Goal: Task Accomplishment & Management: Manage account settings

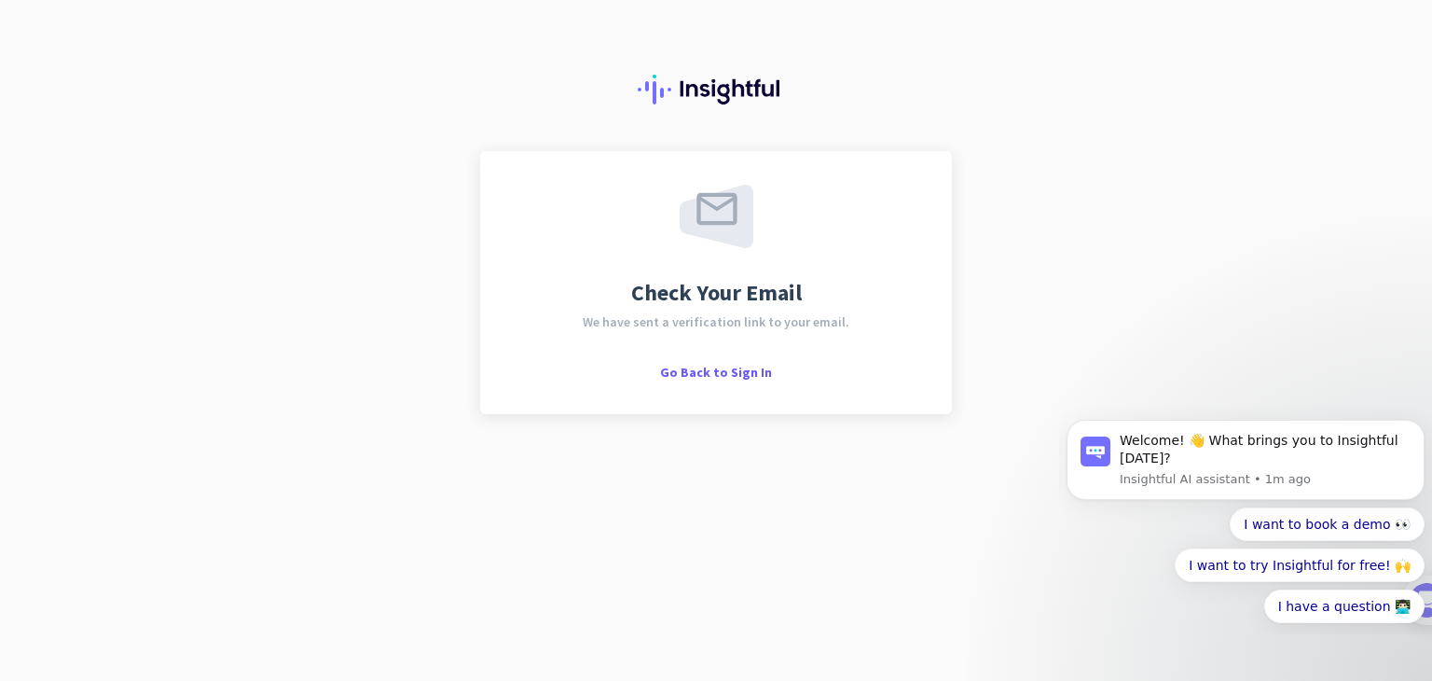
click at [603, 606] on div "Check Your Email We have sent a verification link to your email. Go Back to Sig…" at bounding box center [716, 340] width 1432 height 681
click at [698, 371] on span "Go Back to Sign In" at bounding box center [716, 372] width 112 height 17
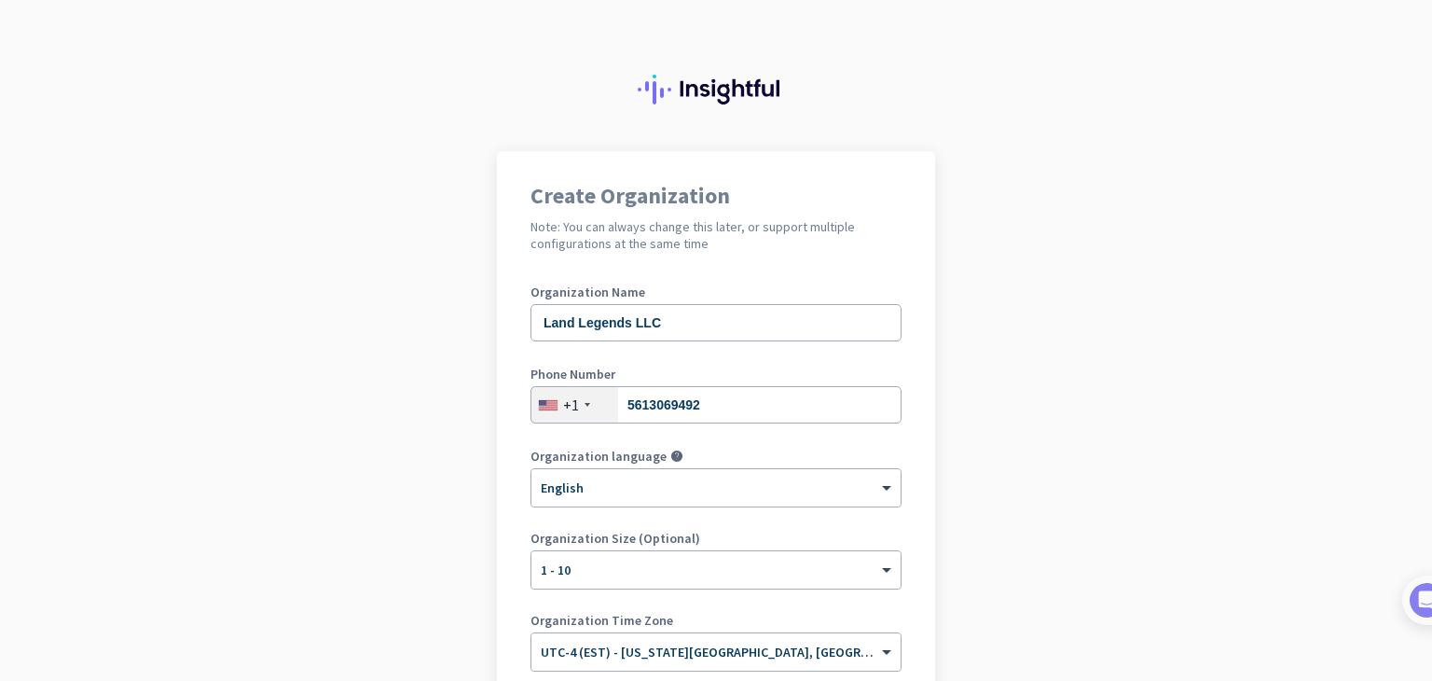
scroll to position [222, 0]
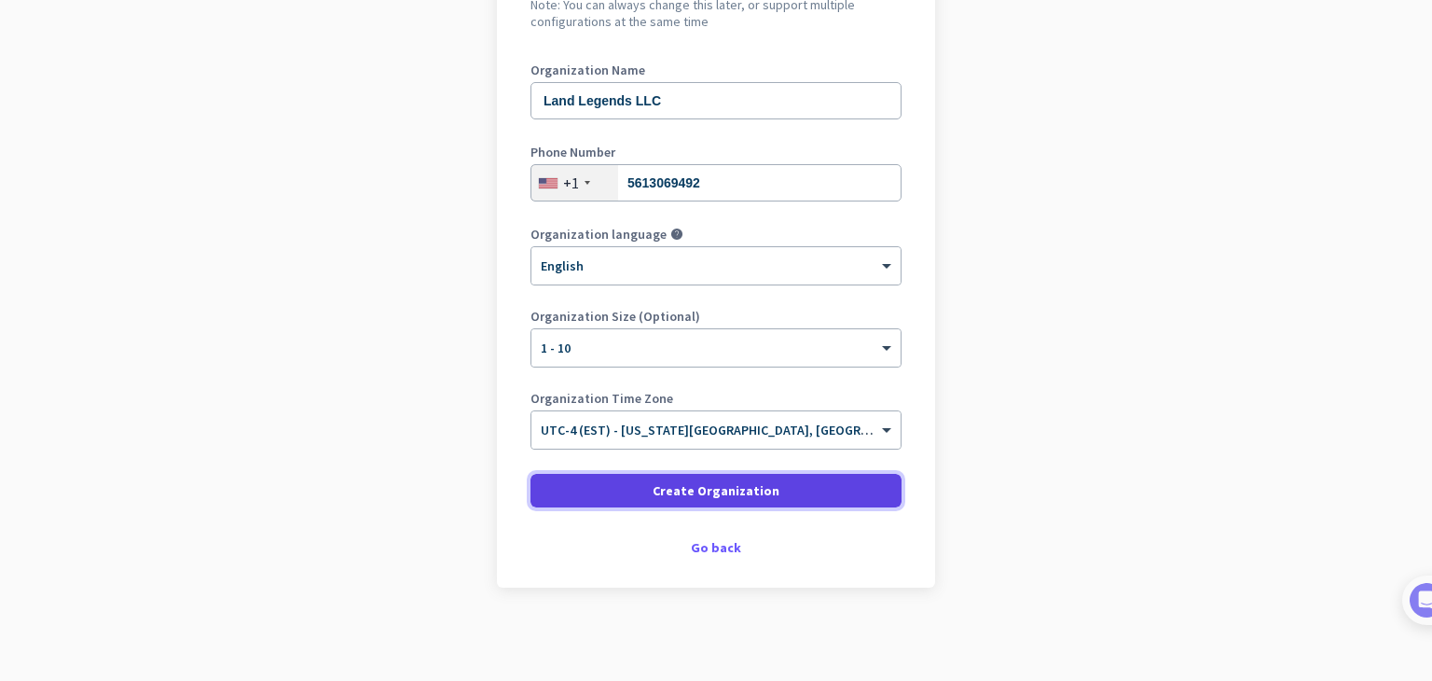
click at [672, 494] on span "Create Organization" at bounding box center [716, 490] width 127 height 19
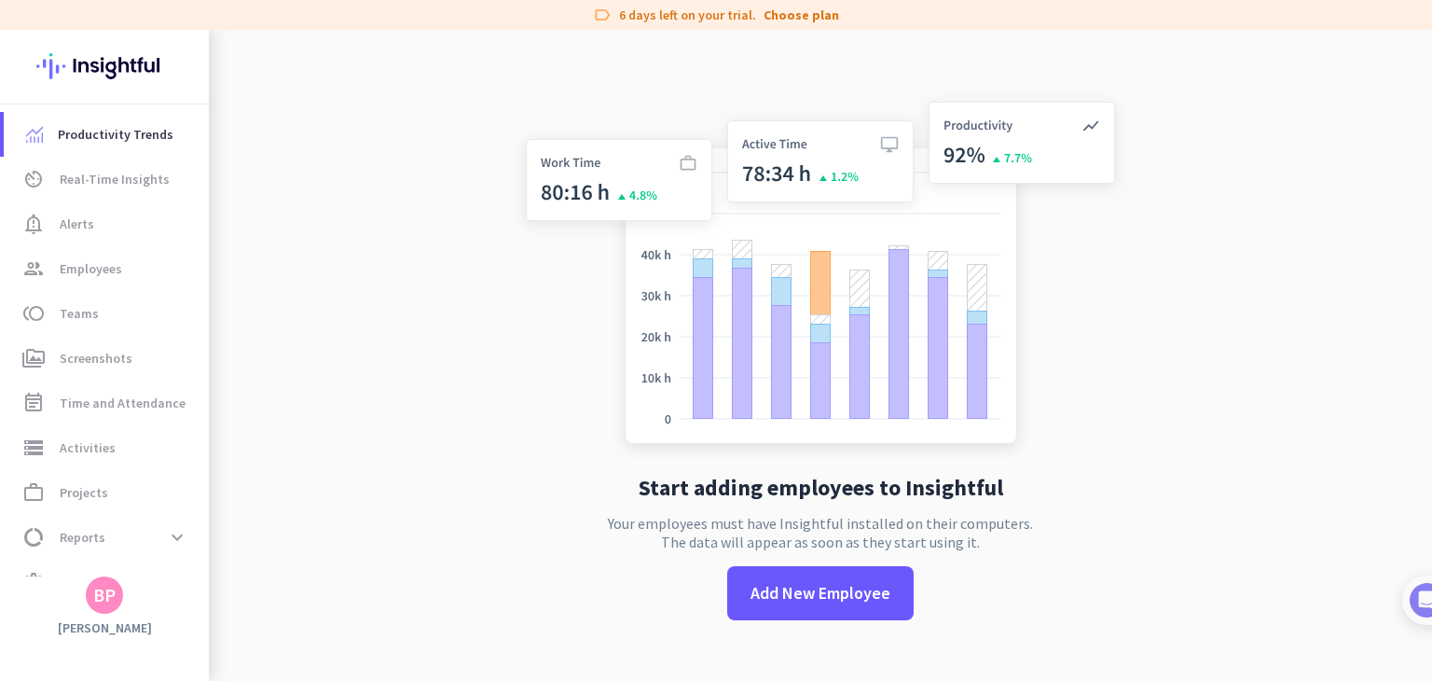
scroll to position [30, 0]
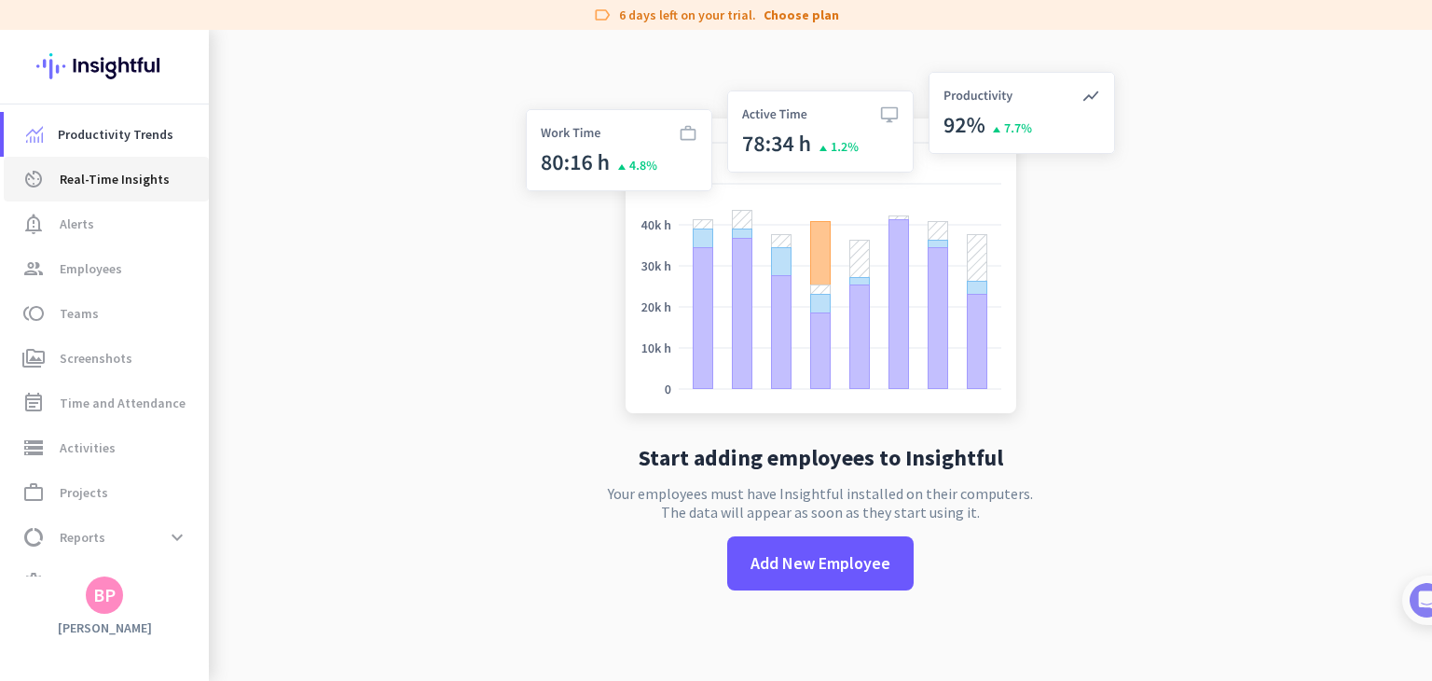
click at [99, 180] on span "Real-Time Insights" at bounding box center [115, 179] width 110 height 22
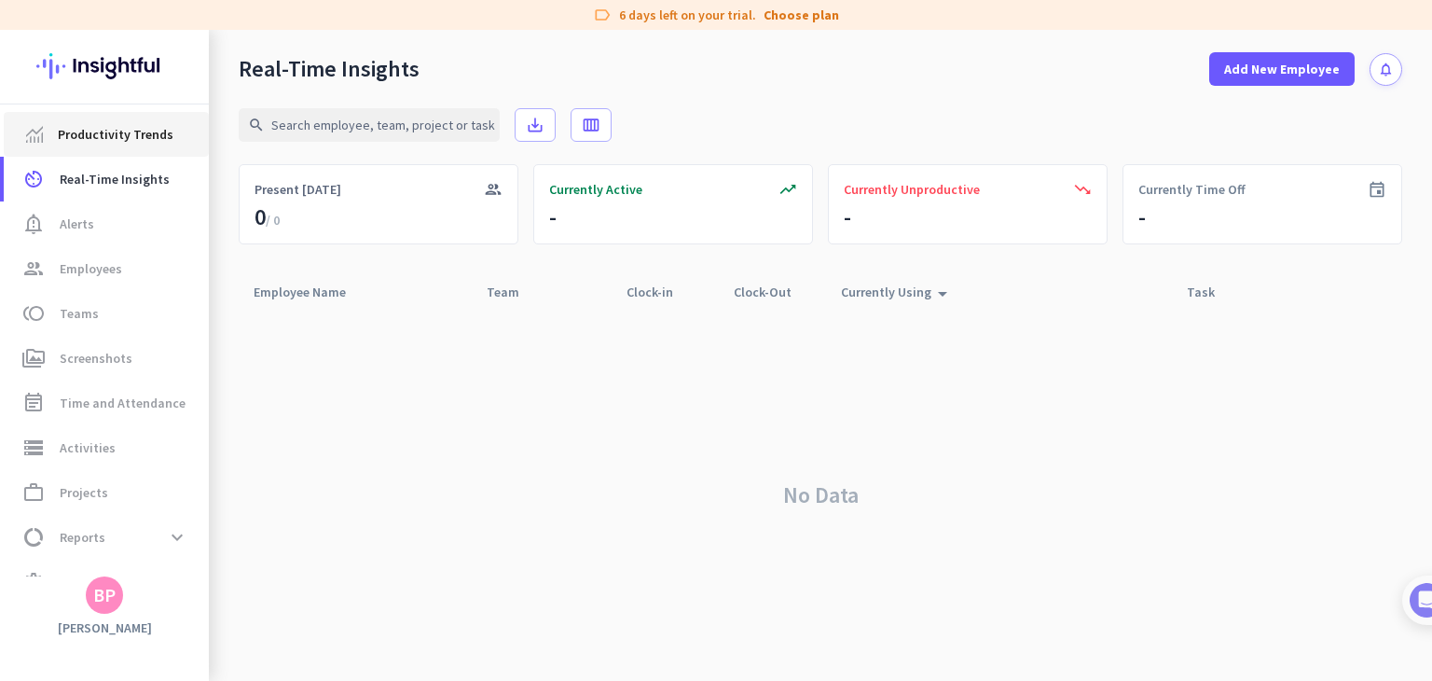
click at [99, 131] on span "Productivity Trends" at bounding box center [116, 134] width 116 height 22
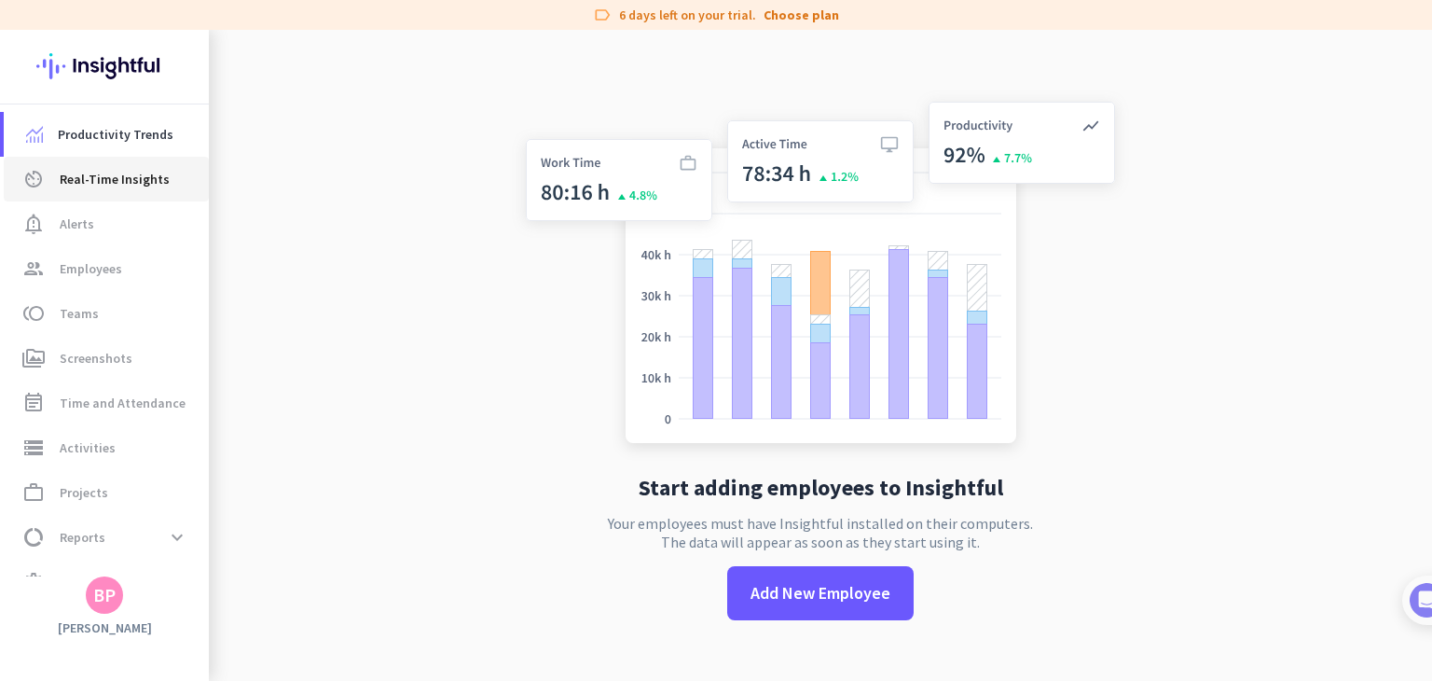
click at [114, 171] on span "Real-Time Insights" at bounding box center [115, 179] width 110 height 22
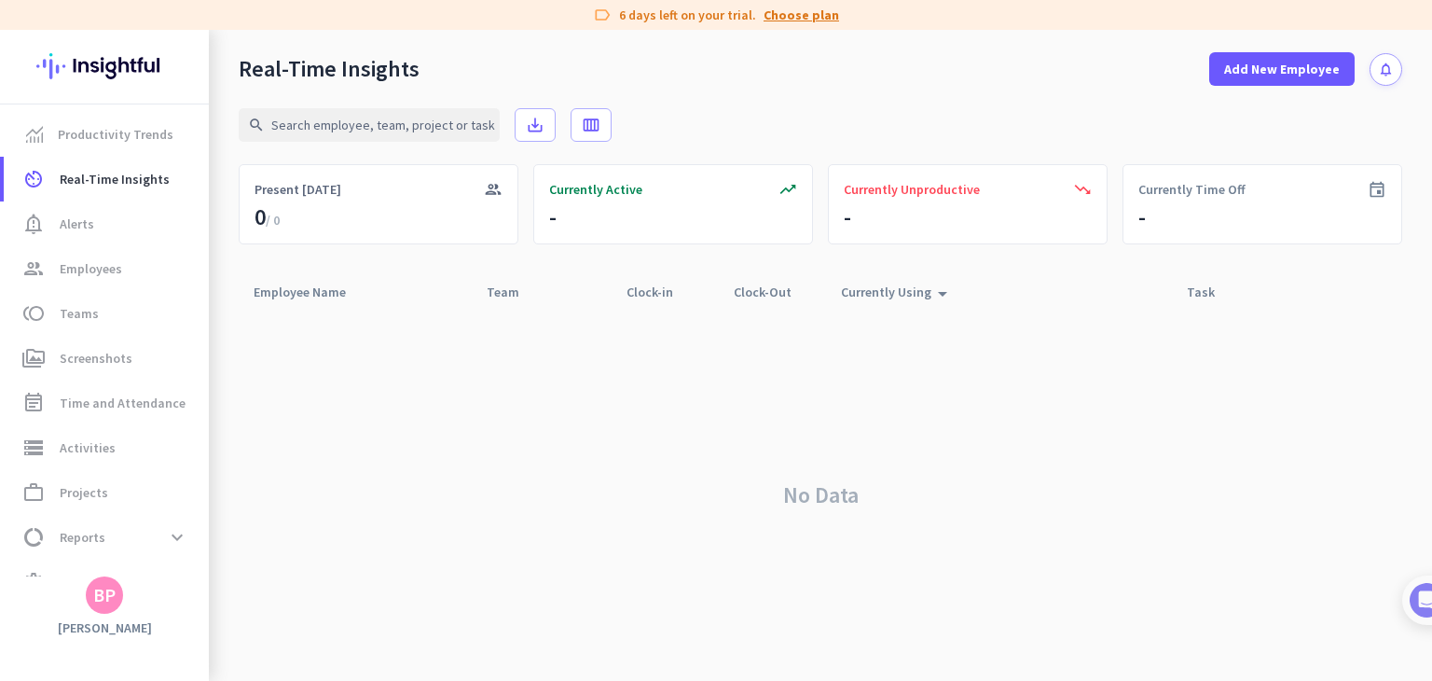
click at [786, 8] on link "Choose plan" at bounding box center [802, 15] width 76 height 19
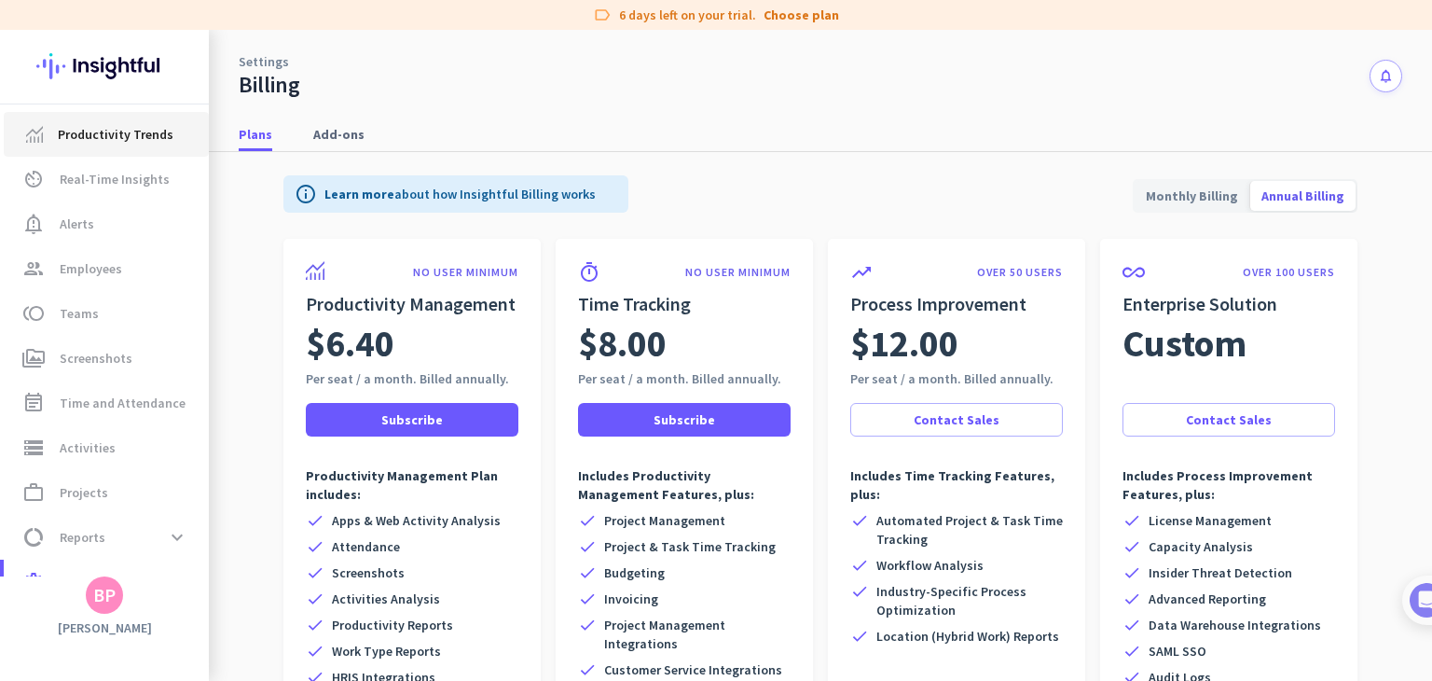
click at [98, 140] on span "Productivity Trends" at bounding box center [116, 134] width 116 height 22
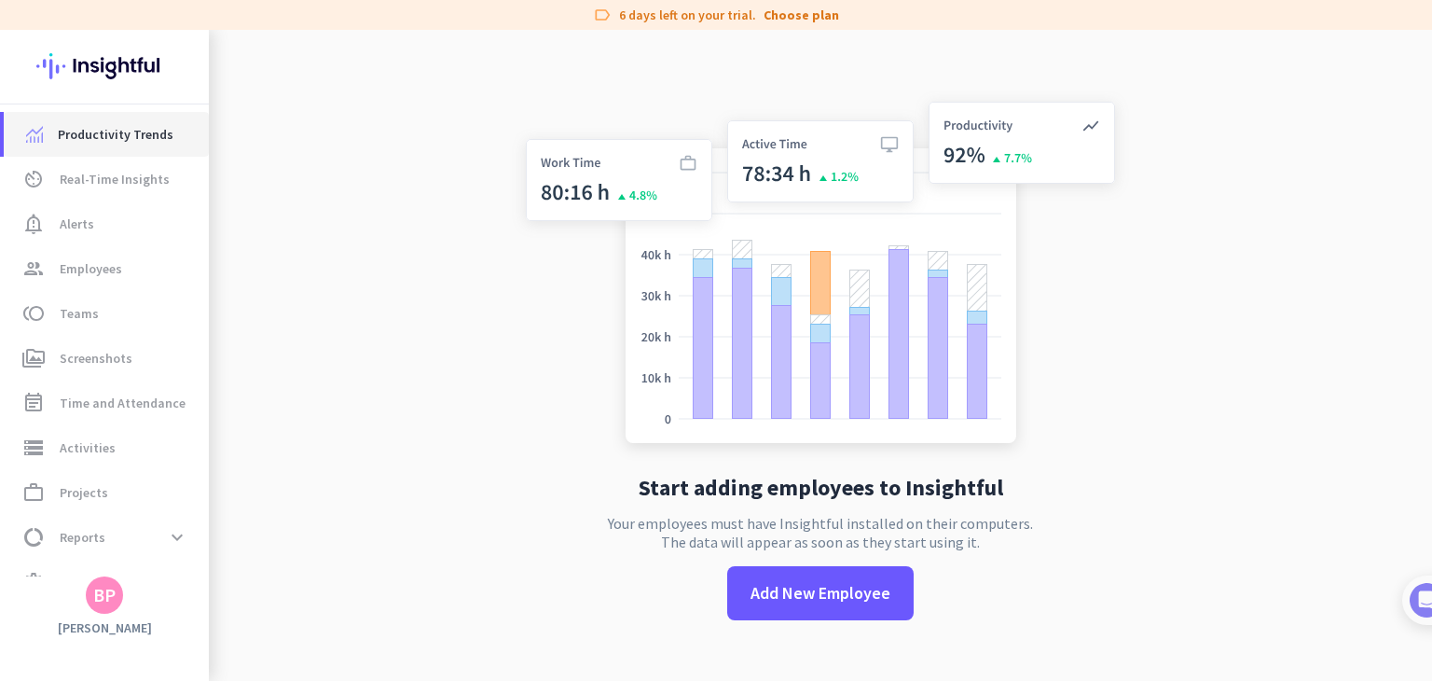
scroll to position [30, 0]
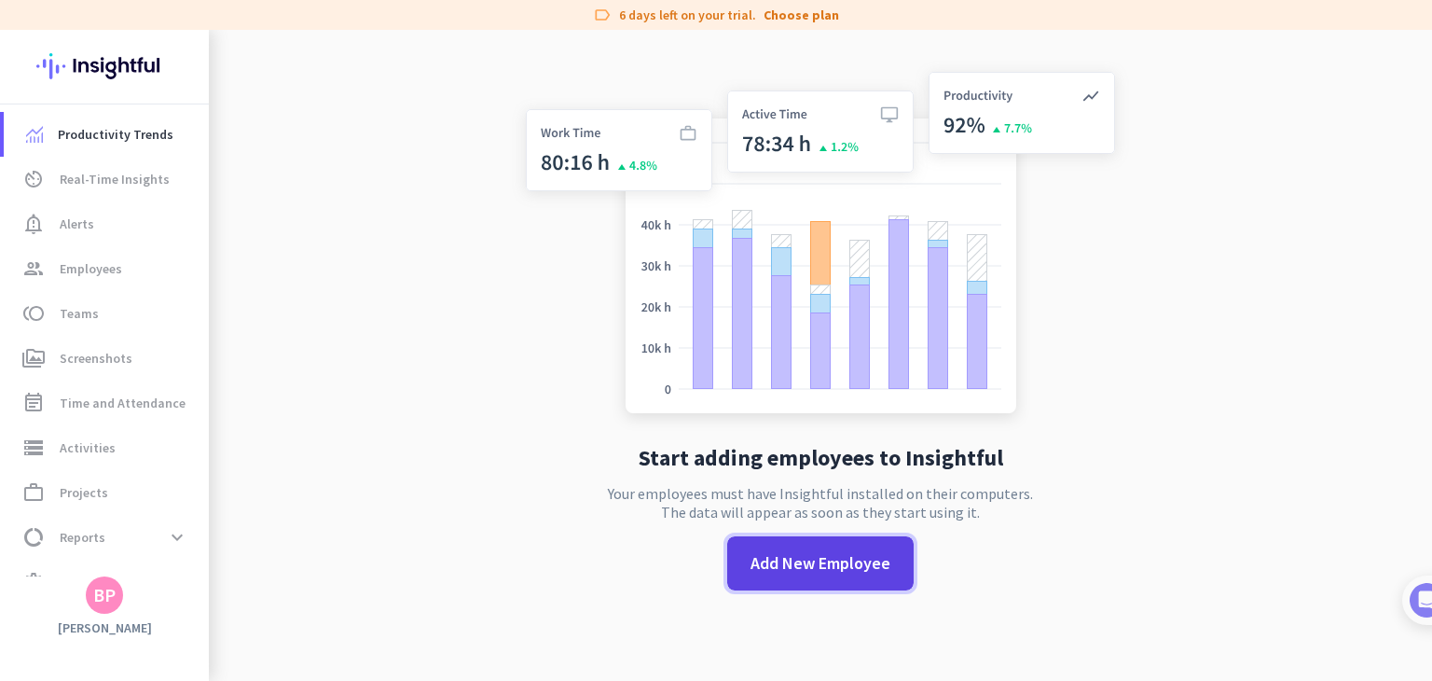
click at [783, 566] on span "Add New Employee" at bounding box center [821, 563] width 140 height 24
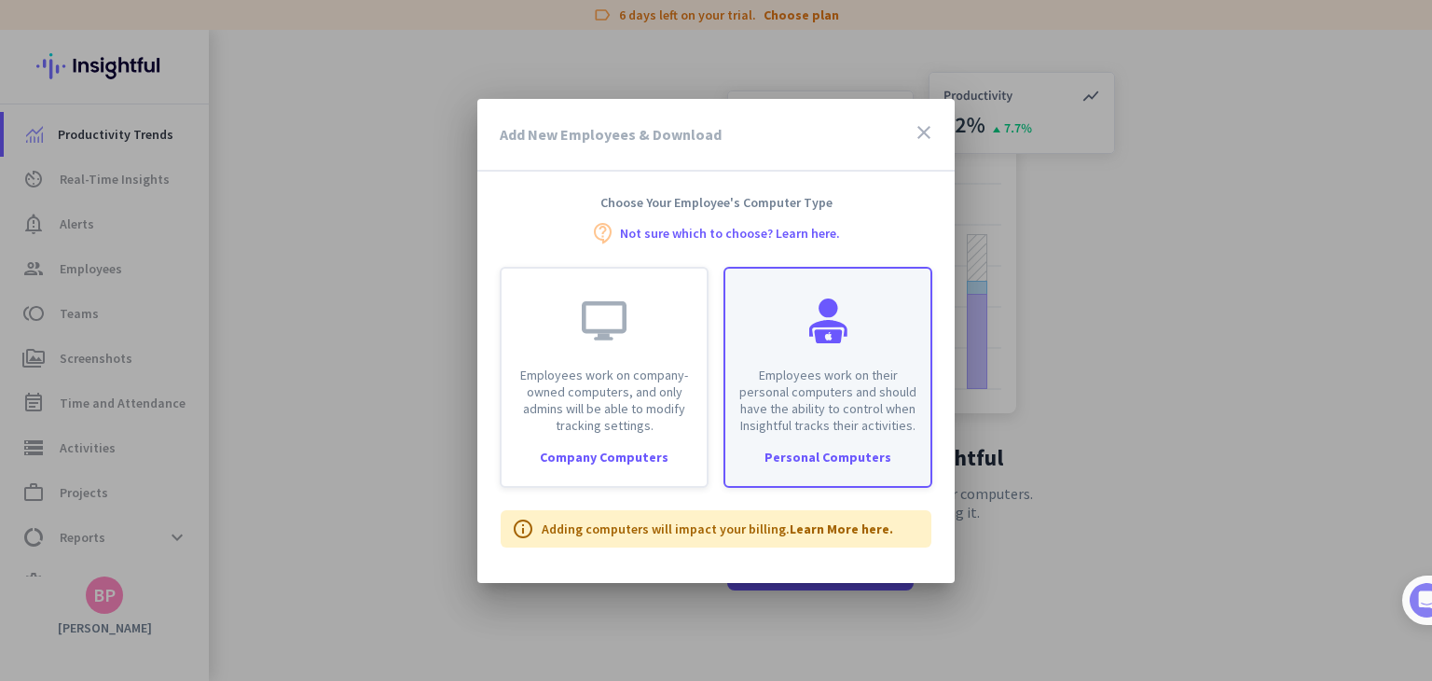
click at [768, 314] on div "Employees work on their personal computers and should have the ability to contr…" at bounding box center [827, 351] width 205 height 165
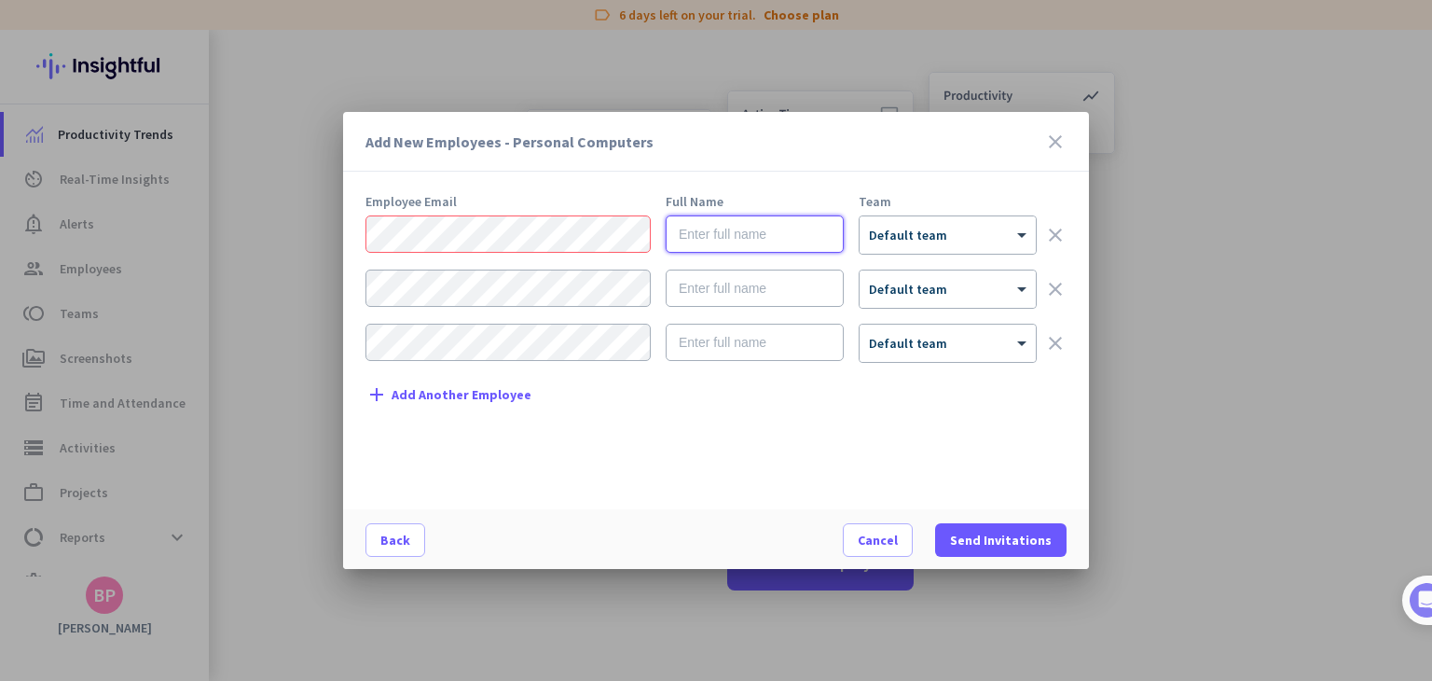
click at [798, 236] on input "text" at bounding box center [755, 233] width 178 height 37
click at [911, 249] on div "× Default team" at bounding box center [948, 234] width 176 height 37
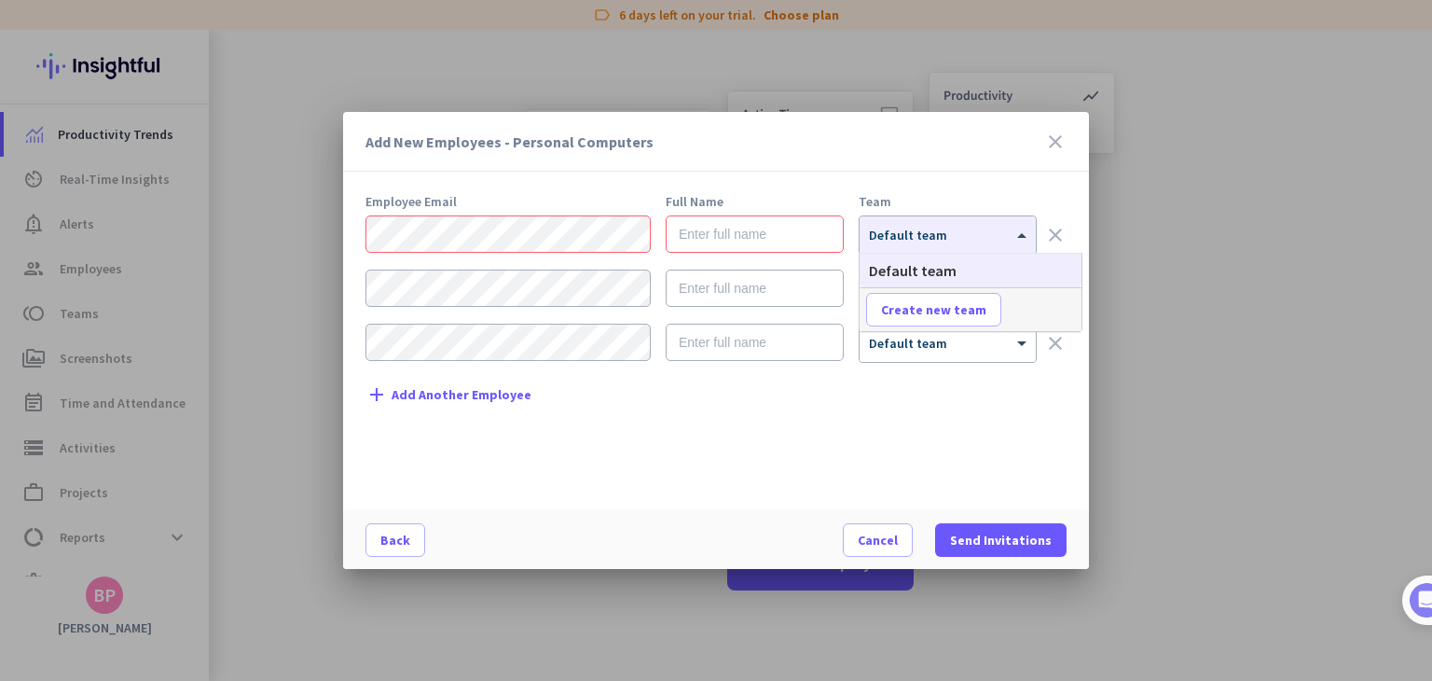
click at [693, 186] on div "Add New Employees - Personal Computers close Employee Email Full Name Team × De…" at bounding box center [716, 340] width 746 height 457
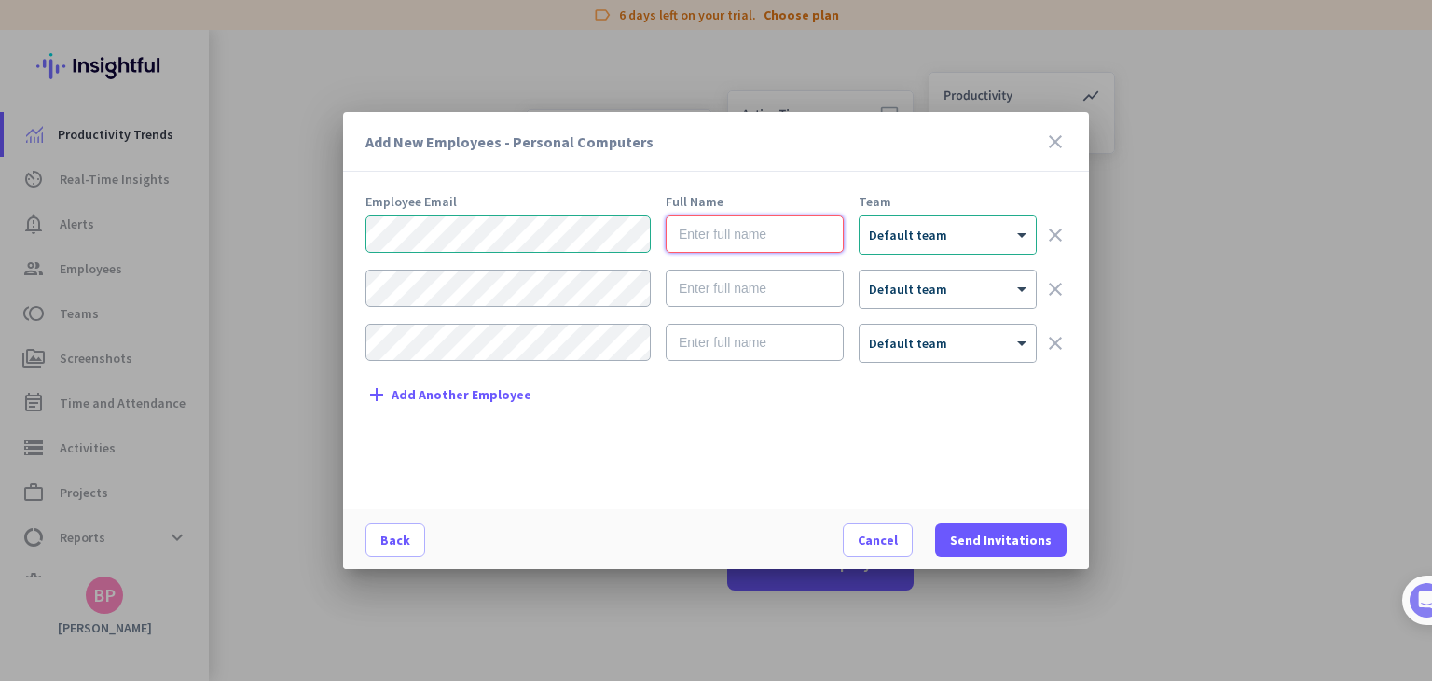
click at [690, 230] on input "text" at bounding box center [755, 233] width 178 height 37
type input "Land Legends"
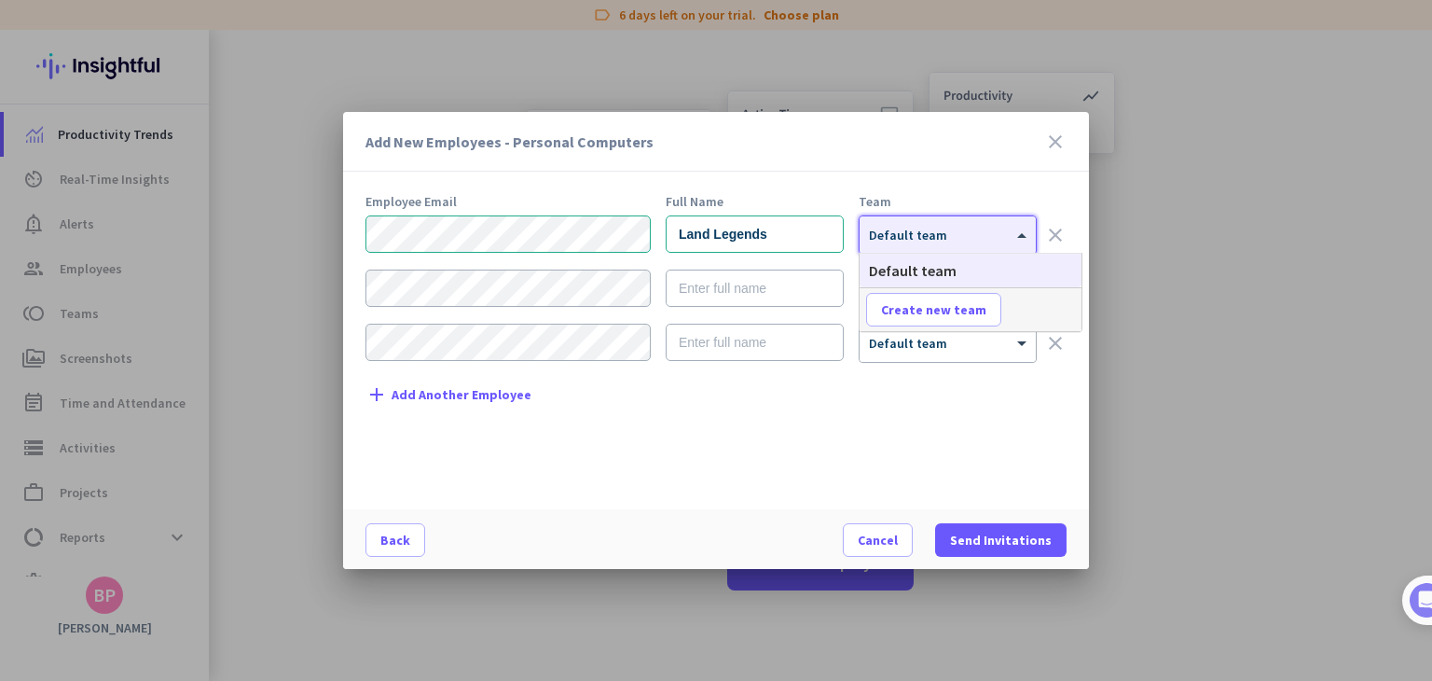
click at [903, 228] on div at bounding box center [948, 229] width 176 height 16
click at [970, 462] on div "Employee Email Full Name Team Land Legends × Default team clear × Default team …" at bounding box center [724, 343] width 716 height 296
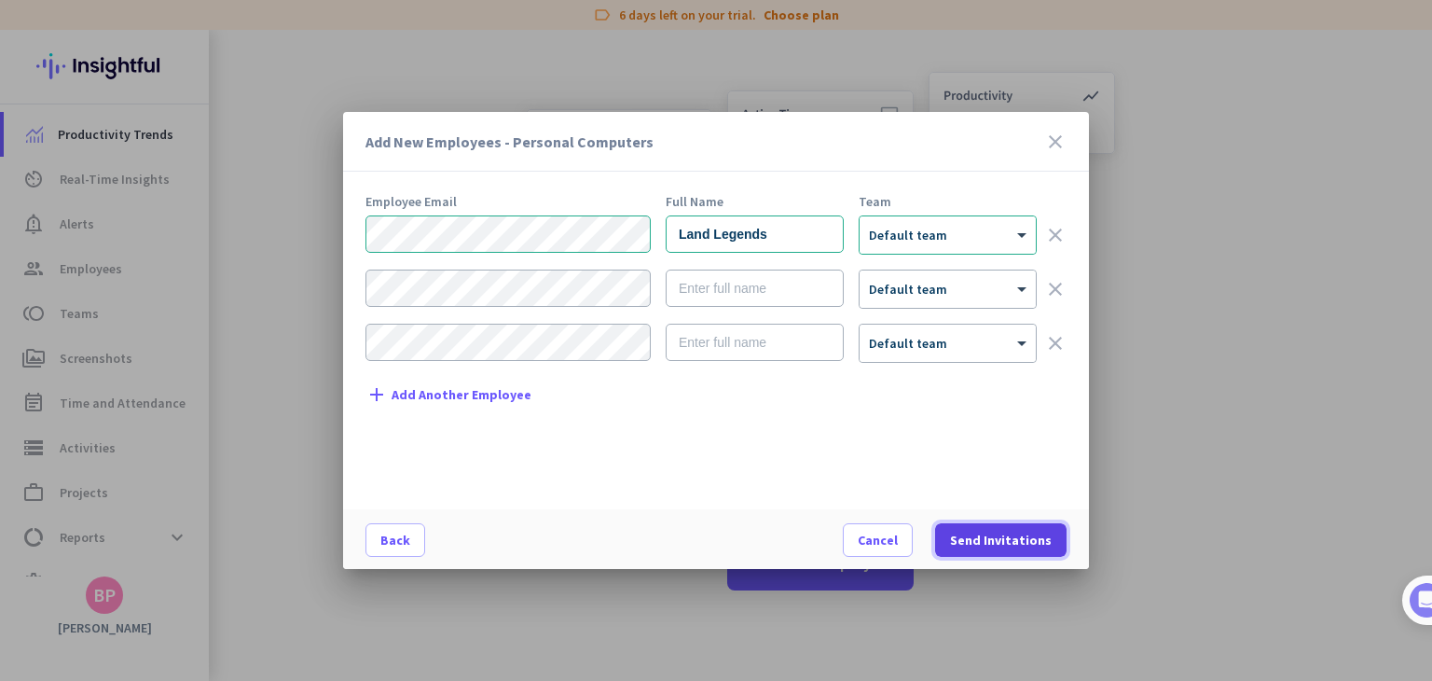
click at [1000, 536] on span "Send Invitations" at bounding box center [1001, 540] width 102 height 19
